Goal: Navigation & Orientation: Find specific page/section

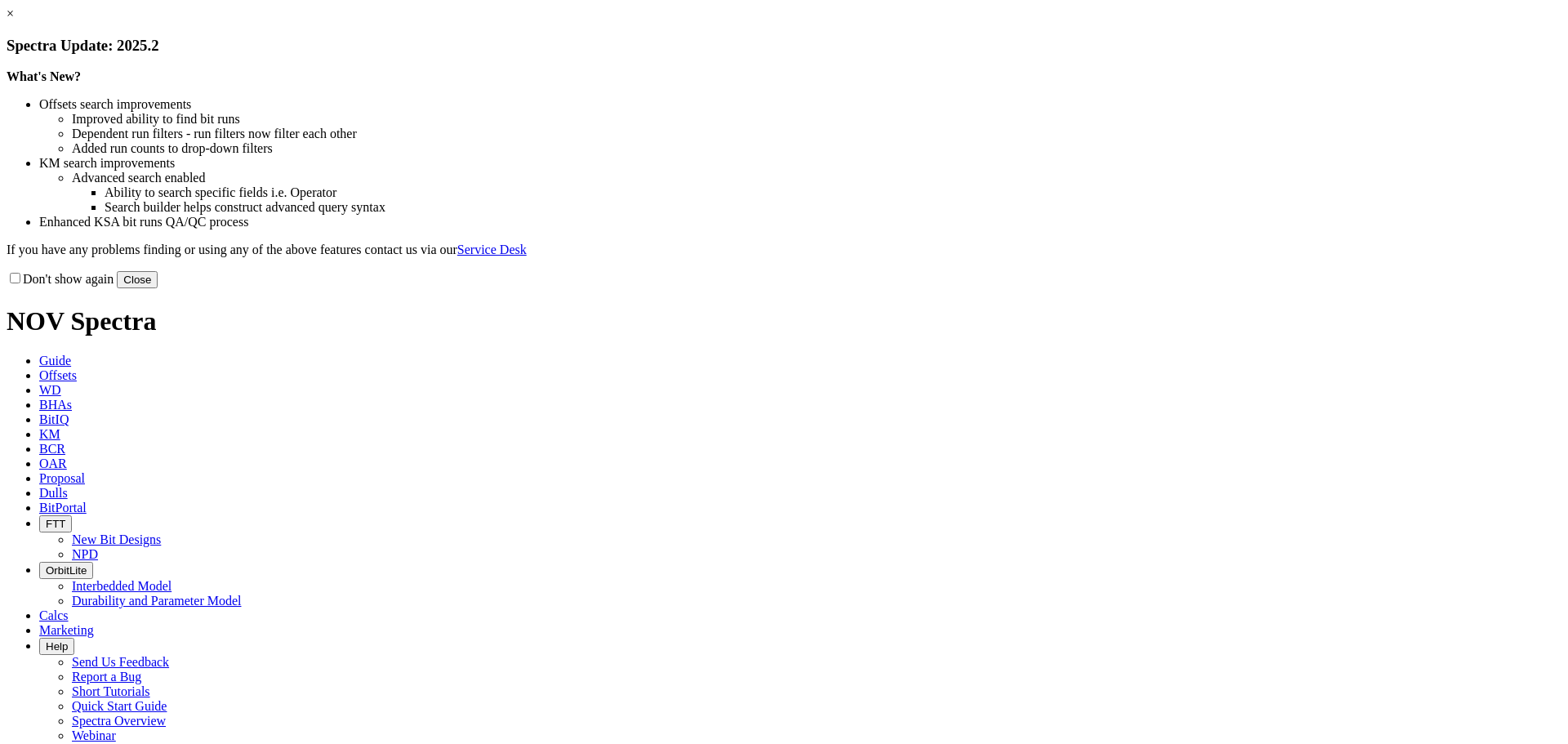
click at [158, 288] on button "Close" at bounding box center [136, 279] width 40 height 17
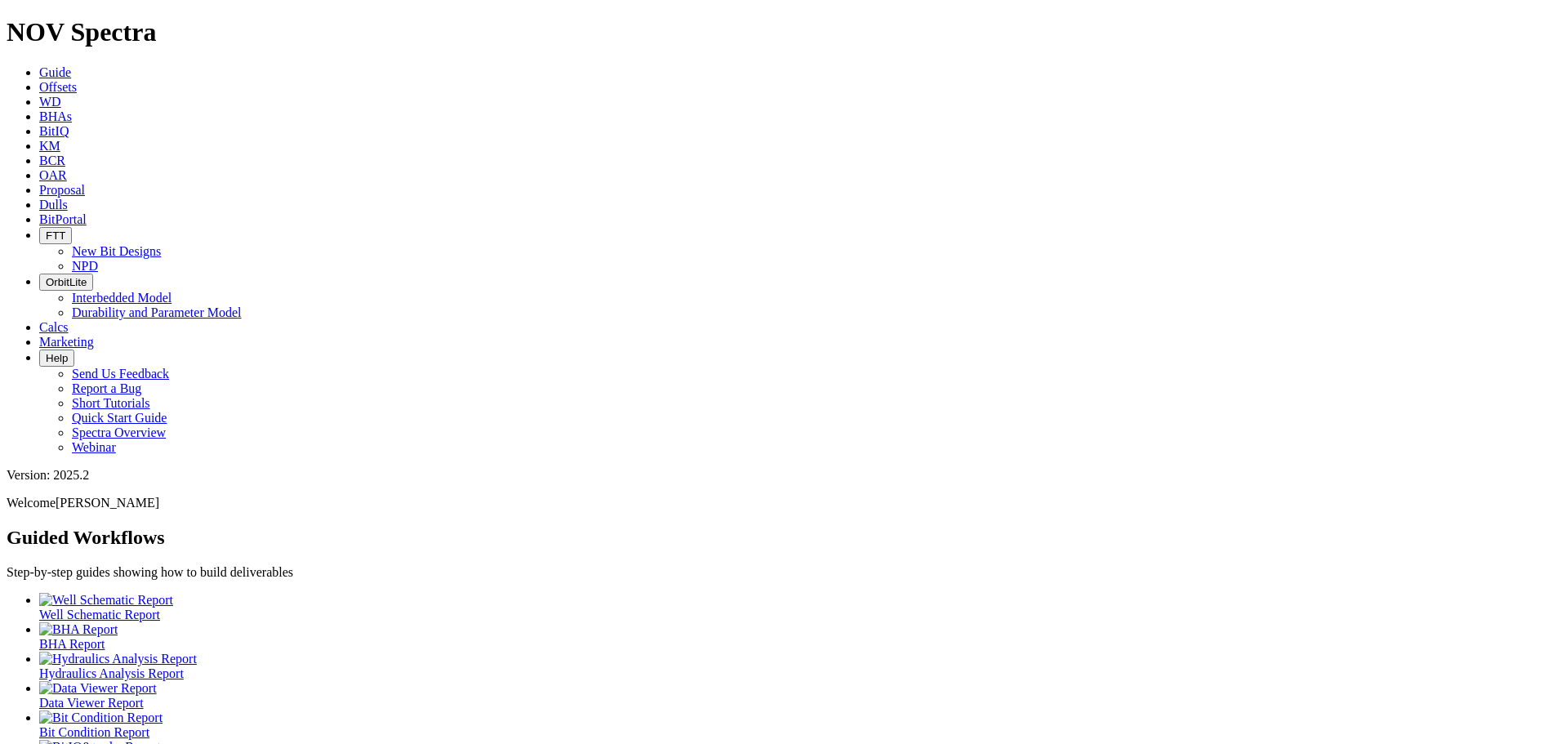
click at [67, 168] on span "OAR" at bounding box center [53, 174] width 28 height 13
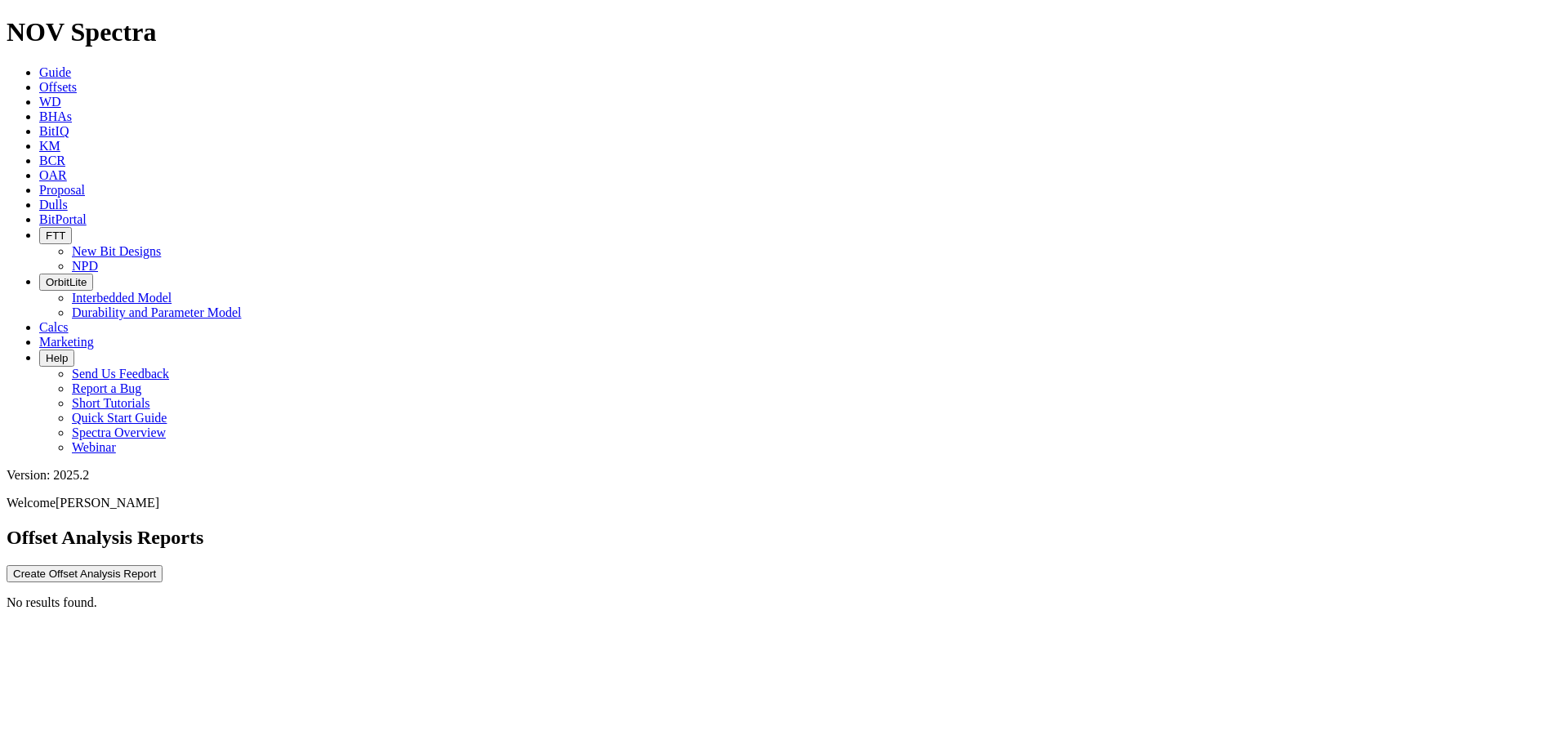
click at [72, 109] on link "BHAs" at bounding box center [56, 116] width 32 height 13
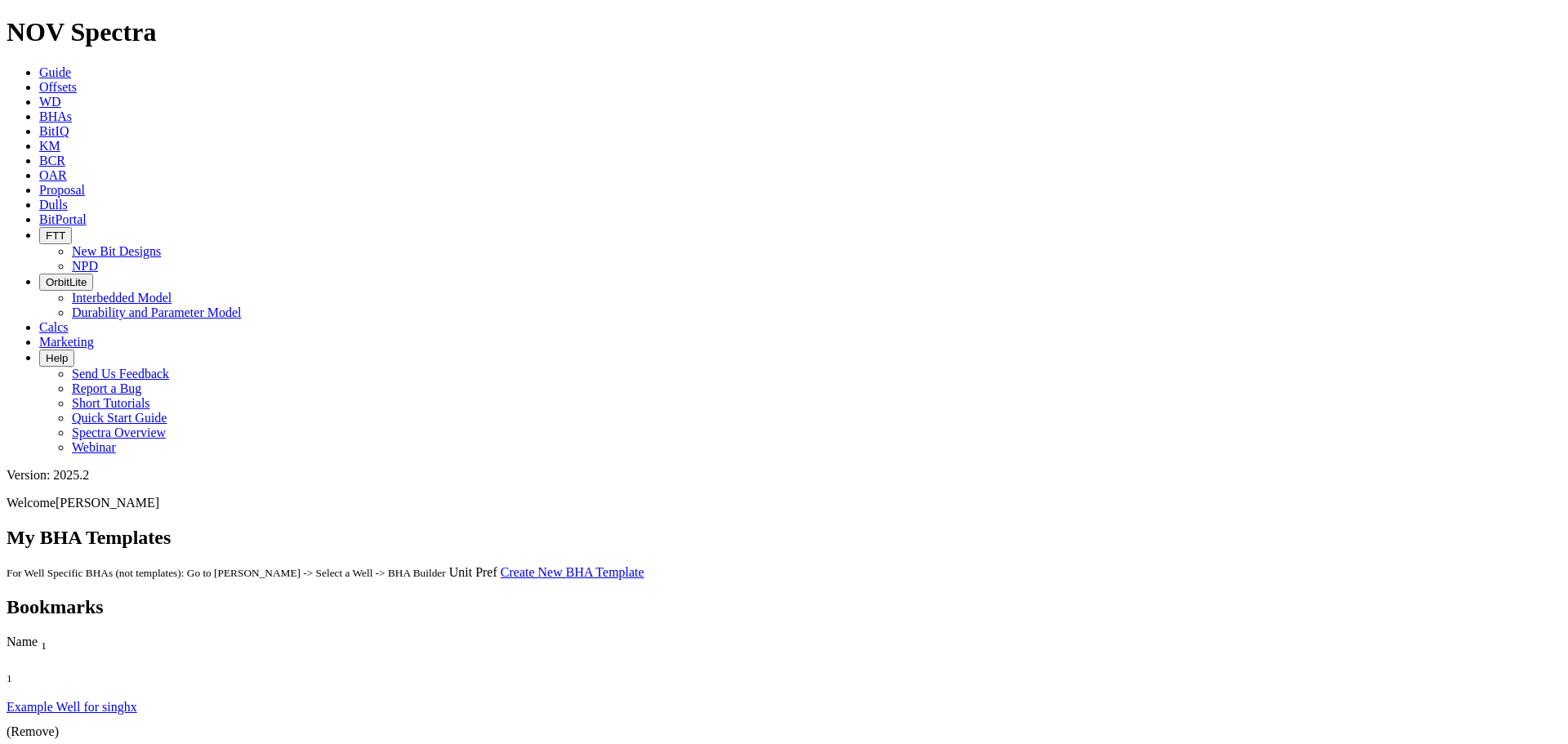
click at [60, 139] on link "KM" at bounding box center [50, 145] width 22 height 13
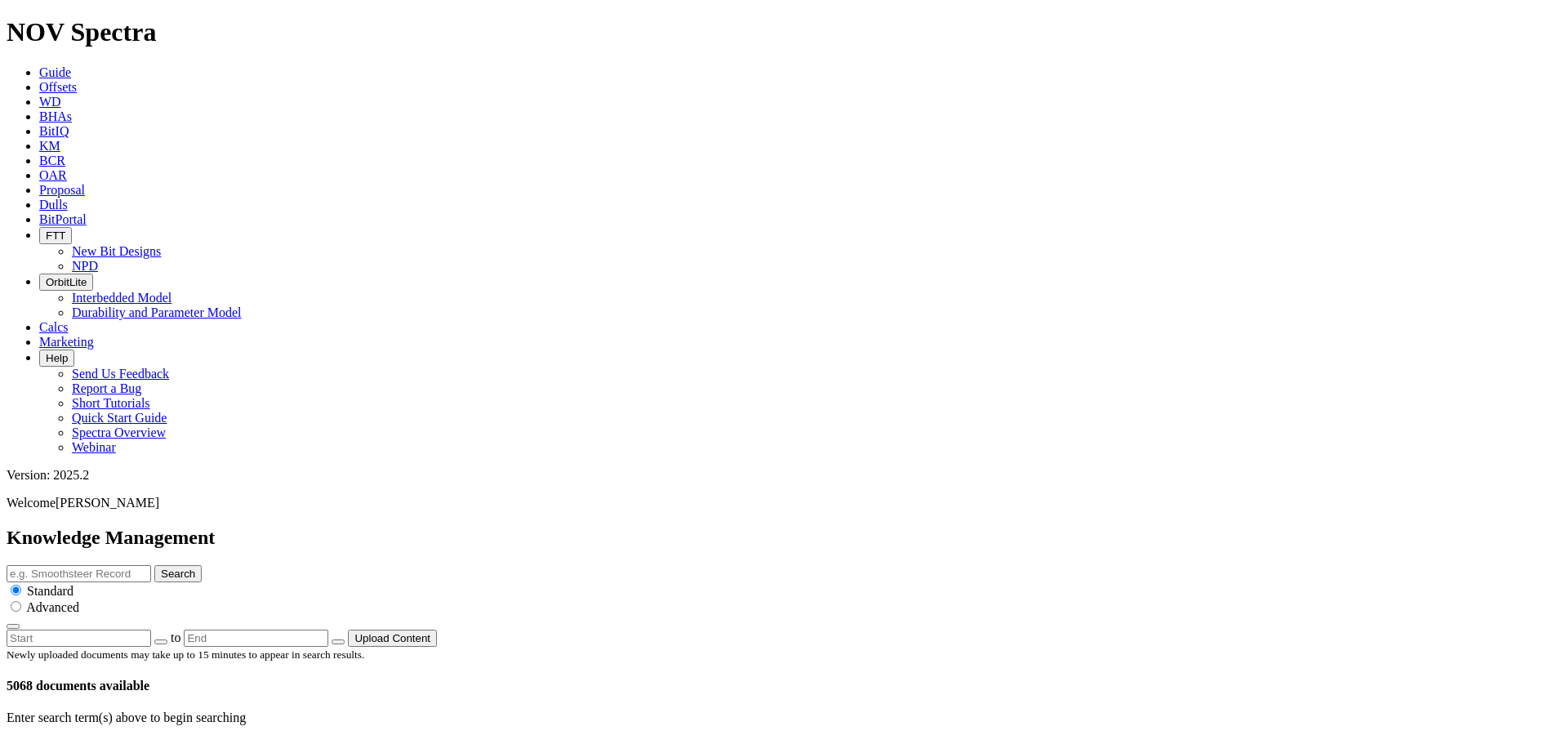
click at [68, 197] on span "Dulls" at bounding box center [54, 204] width 29 height 13
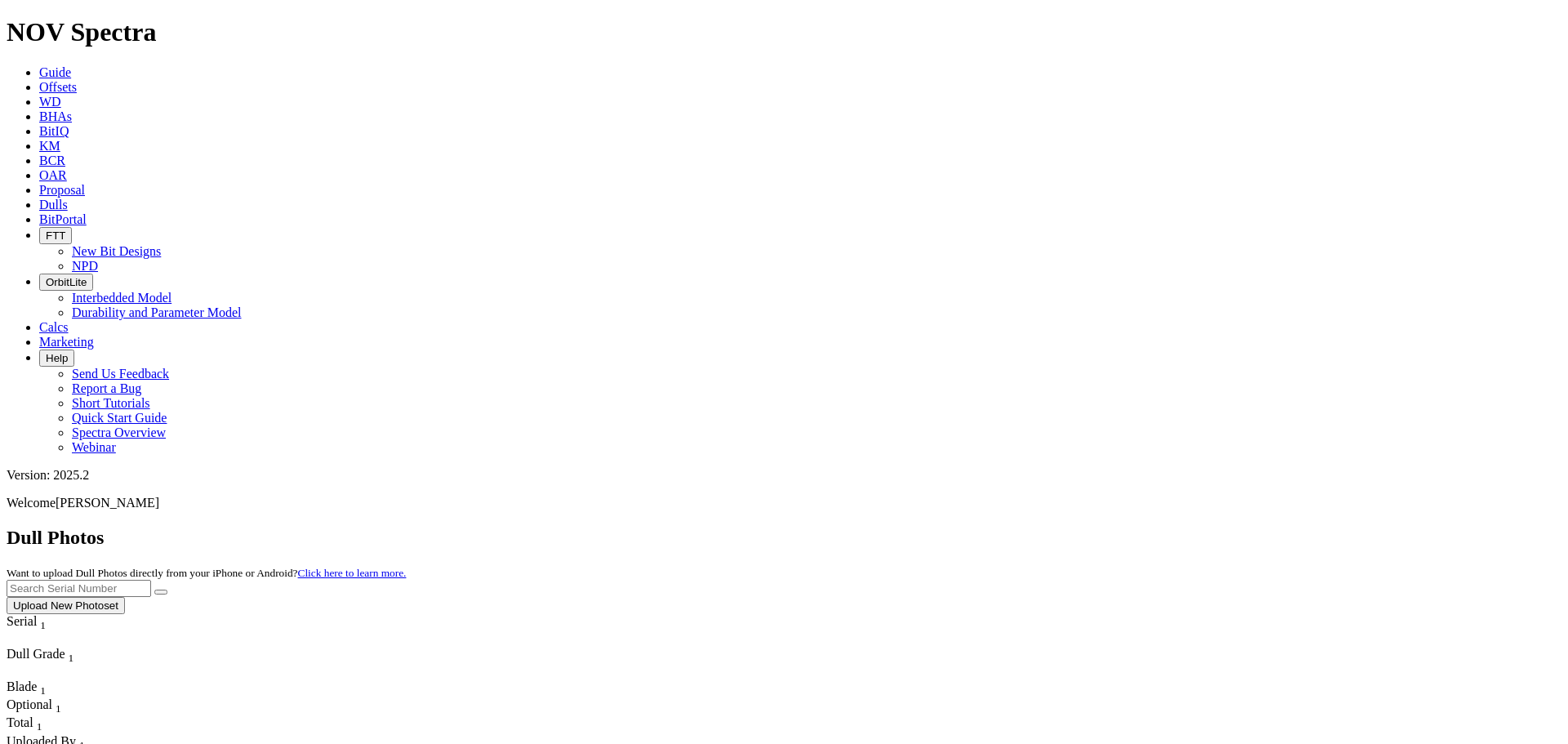
click at [85, 183] on span "Proposal" at bounding box center [62, 189] width 46 height 13
click at [66, 230] on span "FTT" at bounding box center [56, 236] width 20 height 13
click at [161, 244] on link "New Bit Designs" at bounding box center [116, 250] width 89 height 13
